Goal: Find specific page/section: Find specific page/section

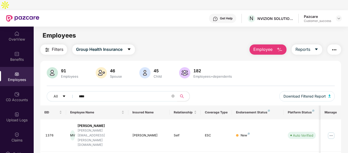
scroll to position [16, 0]
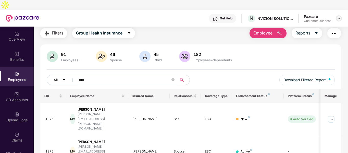
click at [339, 16] on img at bounding box center [338, 18] width 4 height 4
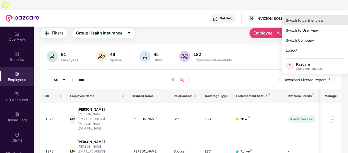
click at [318, 19] on div "Switch to partner view" at bounding box center [314, 20] width 66 height 10
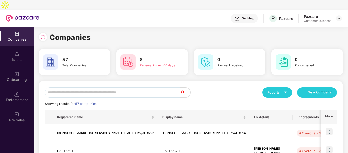
click at [103, 87] on input "text" at bounding box center [112, 92] width 135 height 10
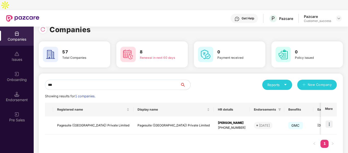
scroll to position [8, 0]
type input "***"
click at [328, 120] on img at bounding box center [328, 123] width 7 height 7
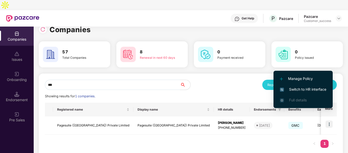
click at [282, 89] on img at bounding box center [282, 89] width 4 height 4
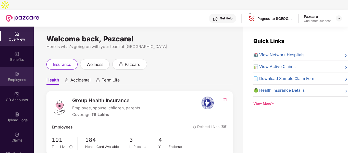
click at [8, 67] on div "Employees" at bounding box center [17, 76] width 34 height 19
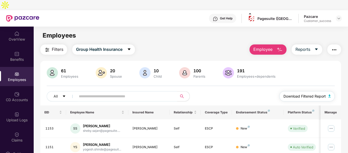
click at [329, 94] on img "button" at bounding box center [329, 95] width 3 height 3
